Goal: Find specific page/section: Find specific page/section

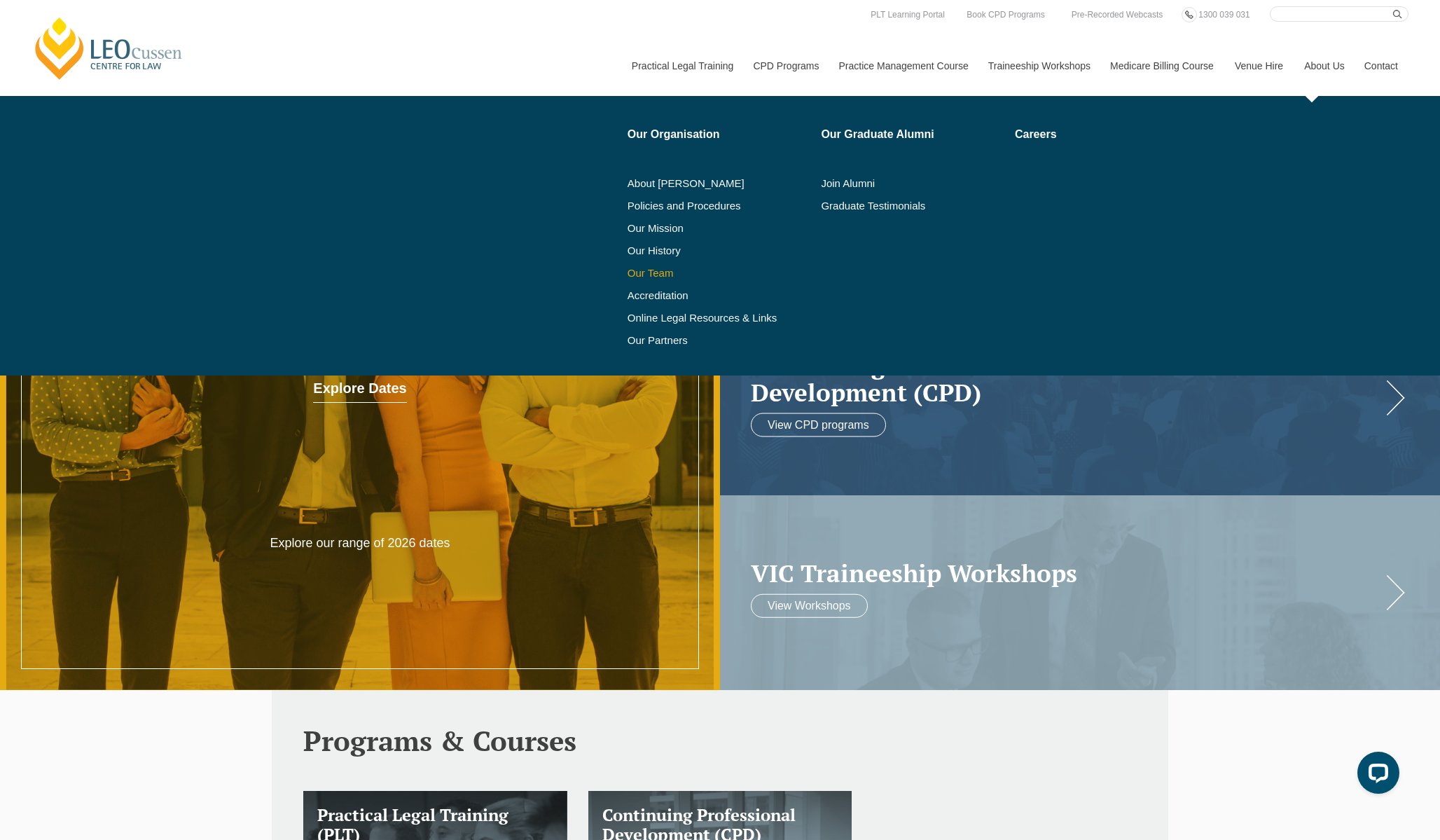
click at [644, 270] on link "Our Team" at bounding box center [720, 273] width 184 height 11
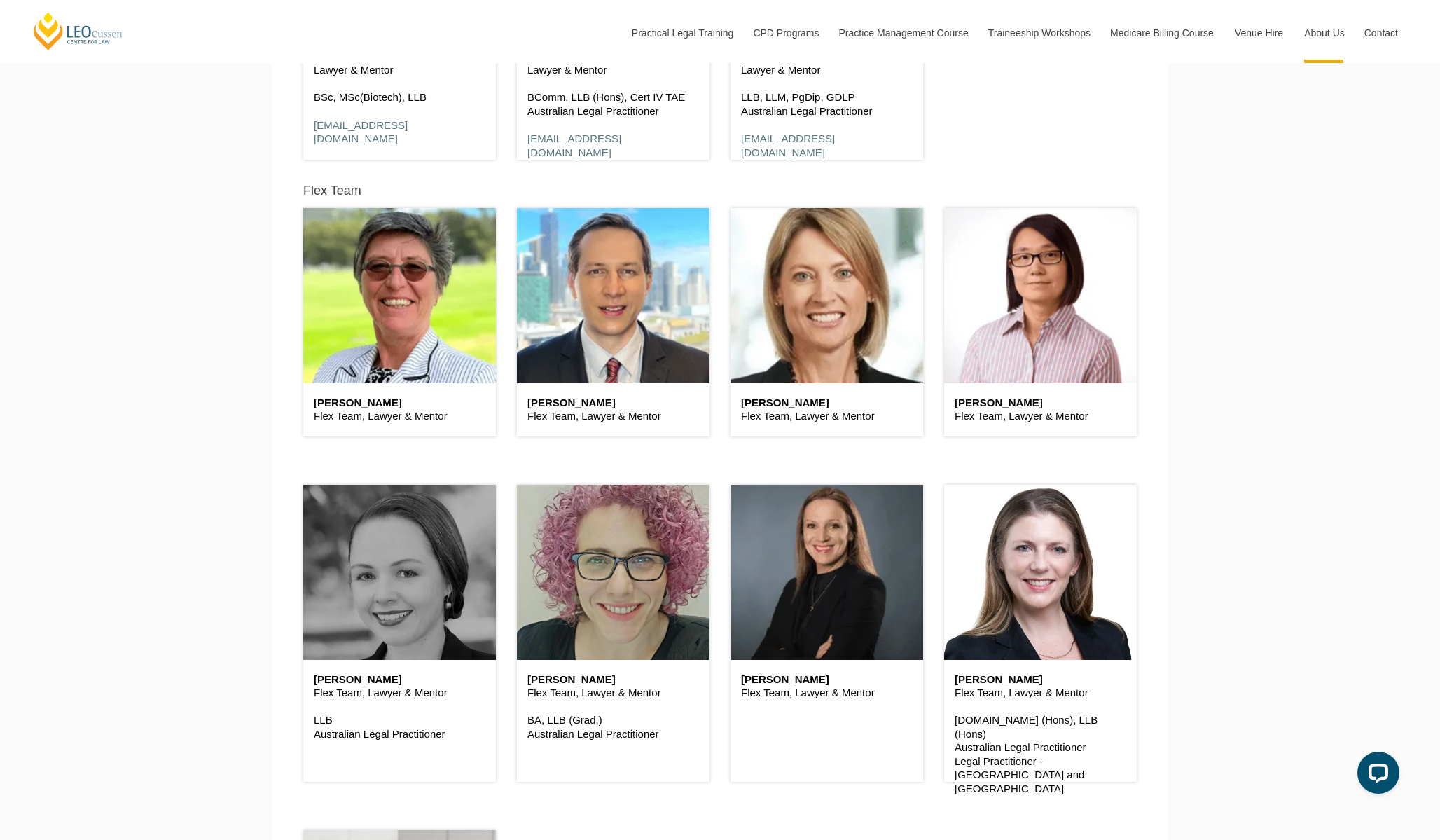
scroll to position [3572, 0]
